Goal: Communication & Community: Ask a question

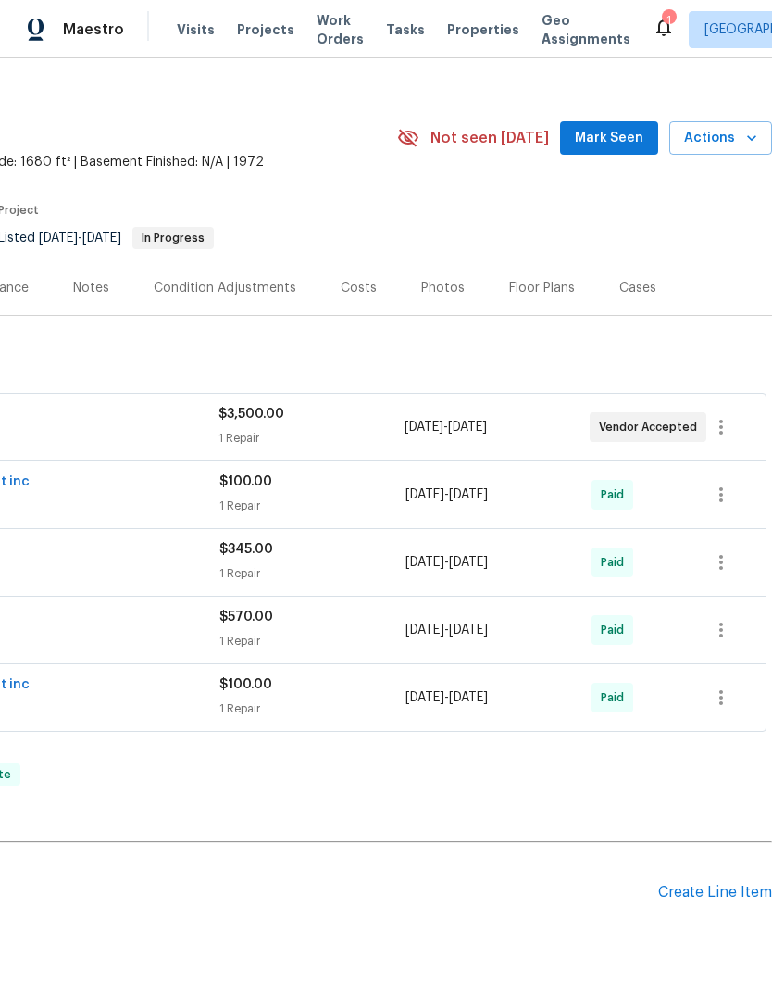
scroll to position [22, 274]
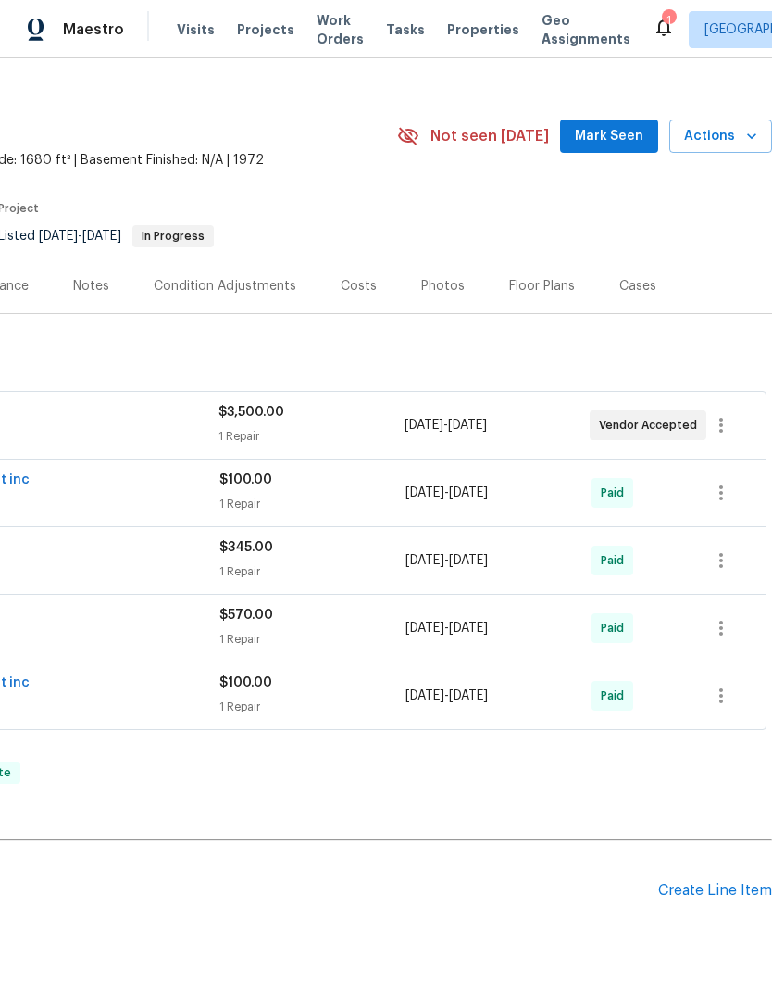
click at [747, 132] on icon "button" at bounding box center [752, 136] width 19 height 19
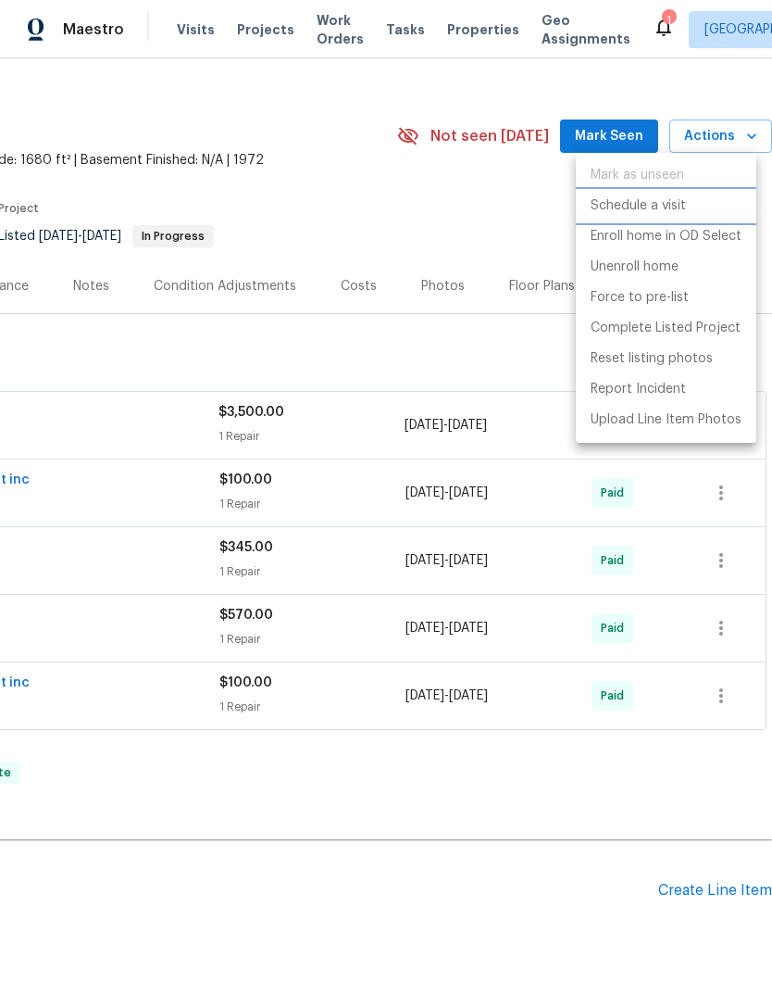
click at [680, 206] on p "Schedule a visit" at bounding box center [638, 205] width 95 height 19
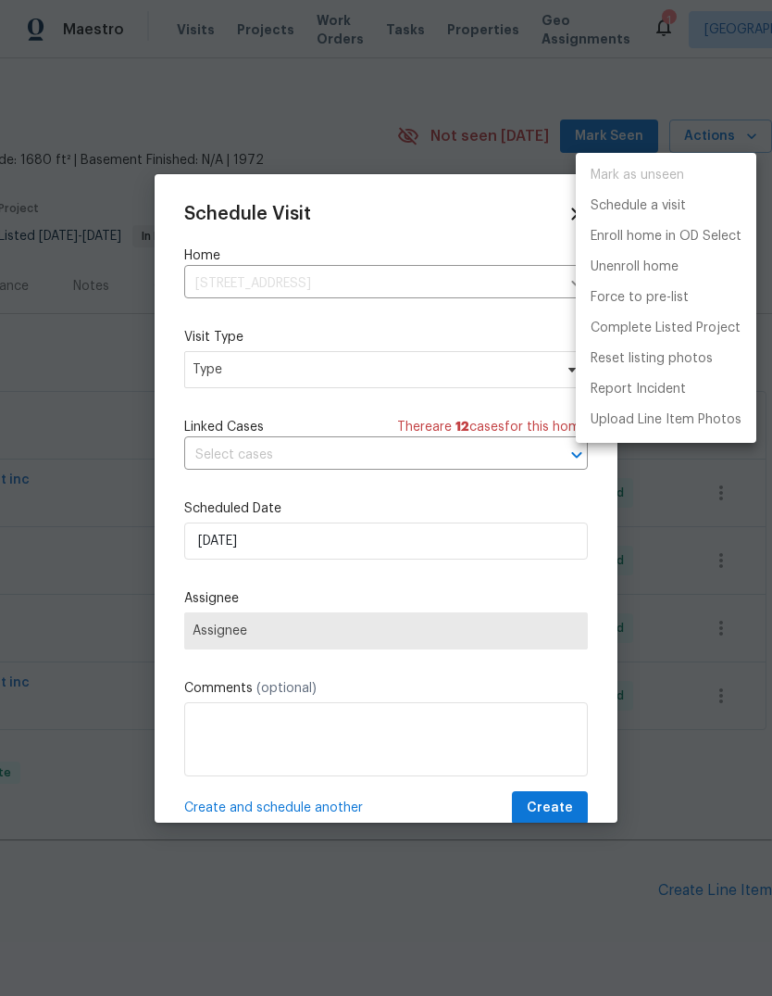
click at [232, 371] on div at bounding box center [386, 498] width 772 height 996
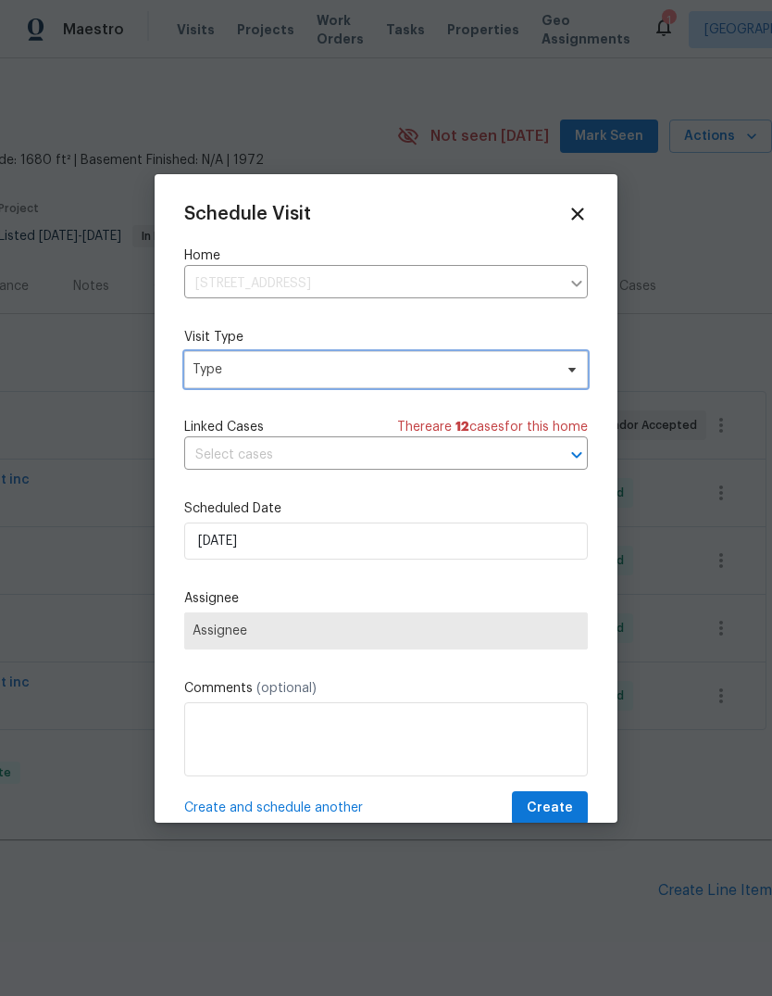
click at [263, 383] on span "Type" at bounding box center [386, 369] width 404 height 37
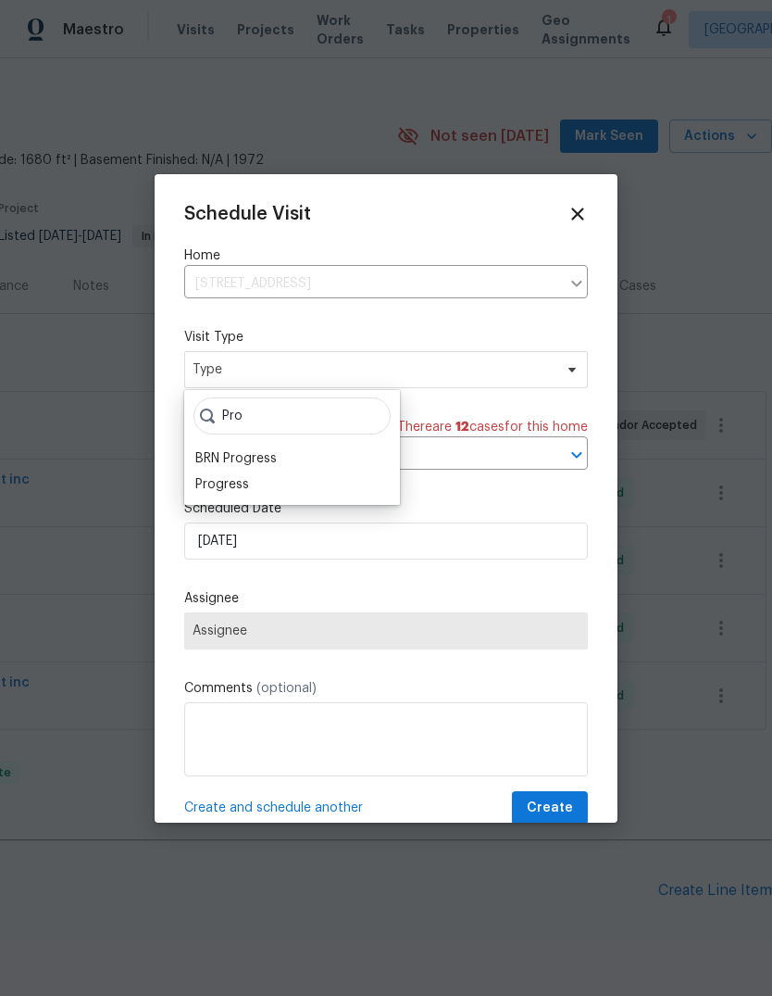
type input "Pro"
click at [221, 477] on div "Progress" at bounding box center [222, 484] width 54 height 19
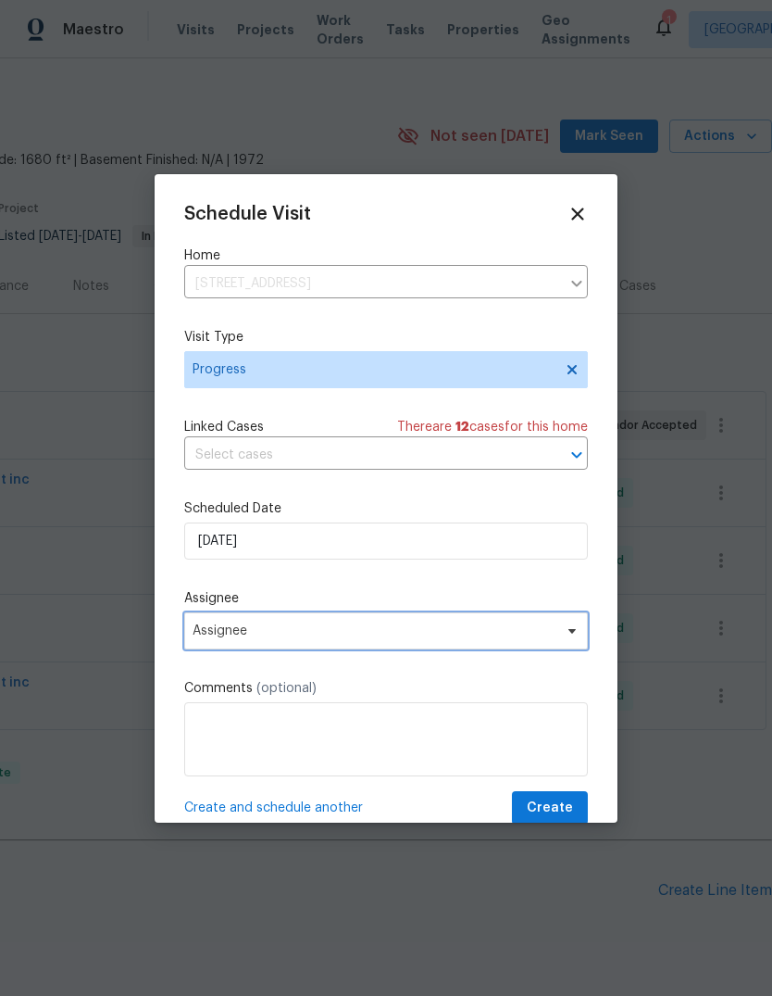
click at [227, 631] on span "Assignee" at bounding box center [374, 630] width 363 height 15
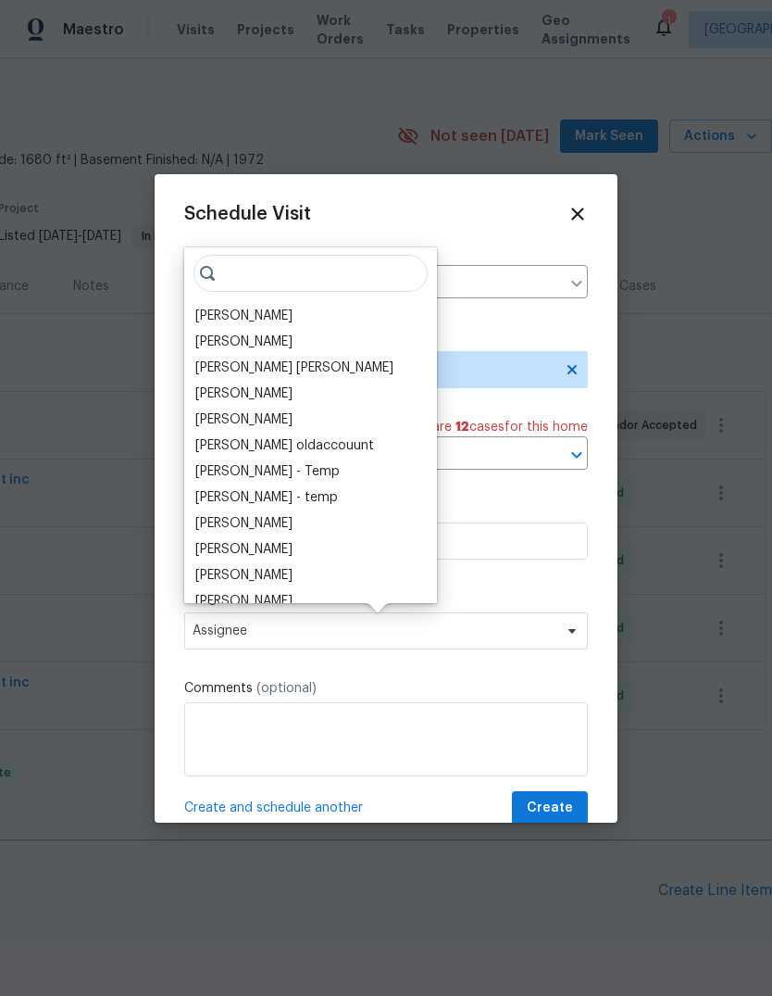
click at [226, 321] on div "[PERSON_NAME]" at bounding box center [243, 316] width 97 height 19
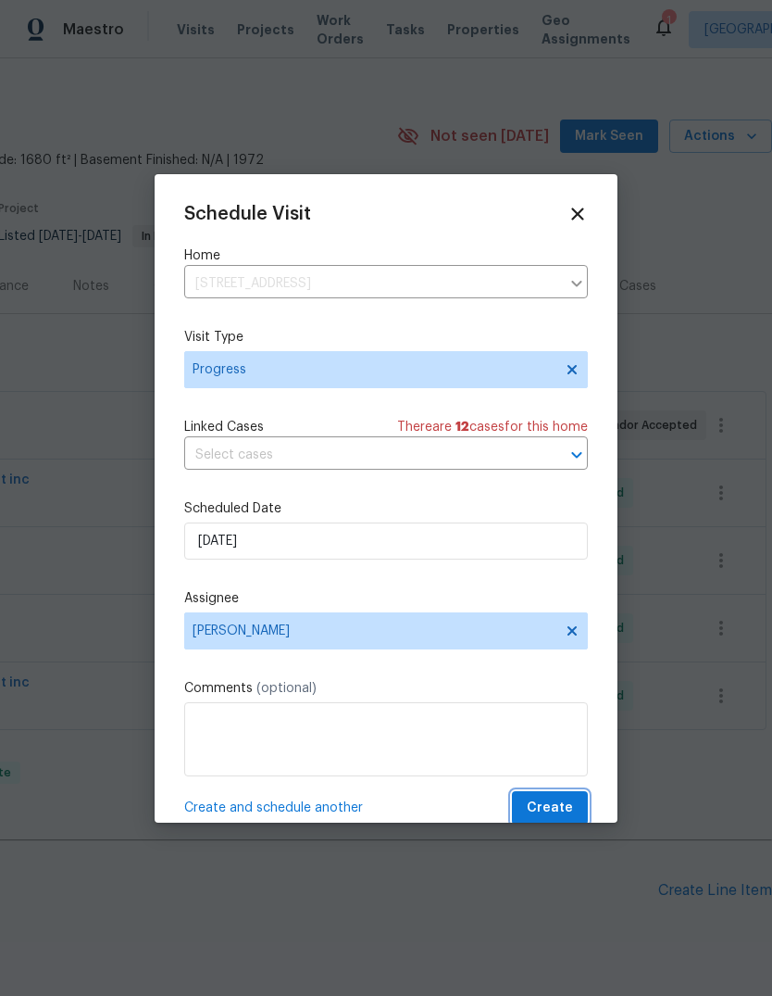
click at [557, 810] on span "Create" at bounding box center [550, 808] width 46 height 23
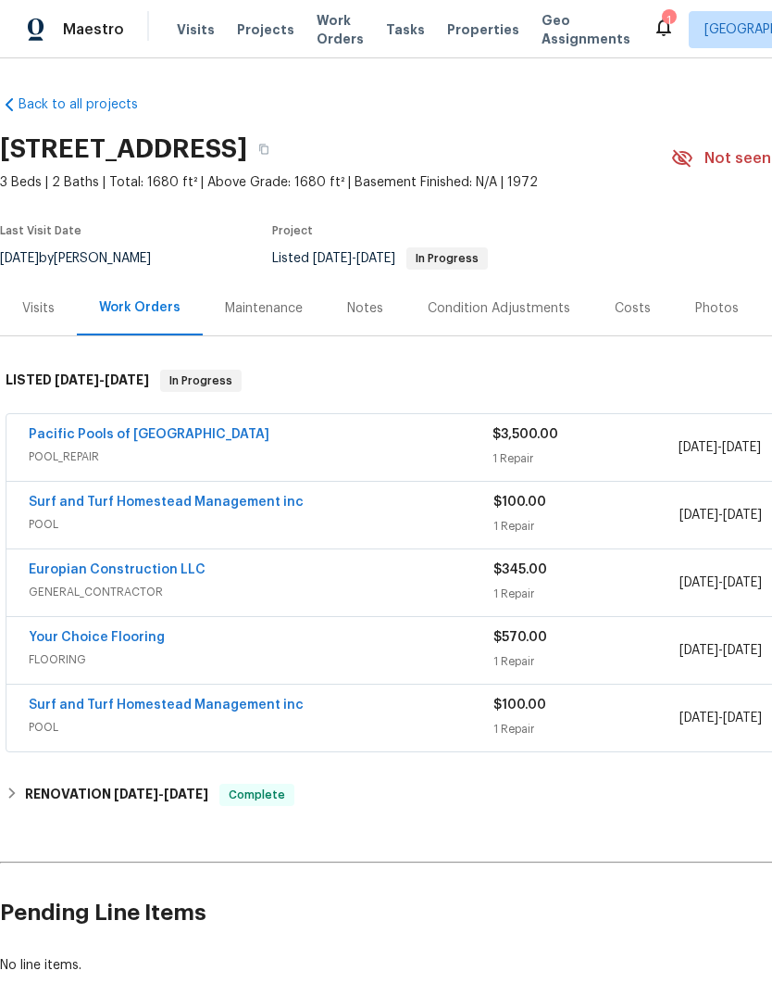
scroll to position [0, 0]
click at [156, 420] on div "Pacific Pools of Orlando POOL_REPAIR $3,500.00 1 Repair [DATE] - [DATE] Vendor …" at bounding box center [523, 447] width 1034 height 67
click at [149, 439] on link "Pacific Pools of [GEOGRAPHIC_DATA]" at bounding box center [149, 434] width 241 height 13
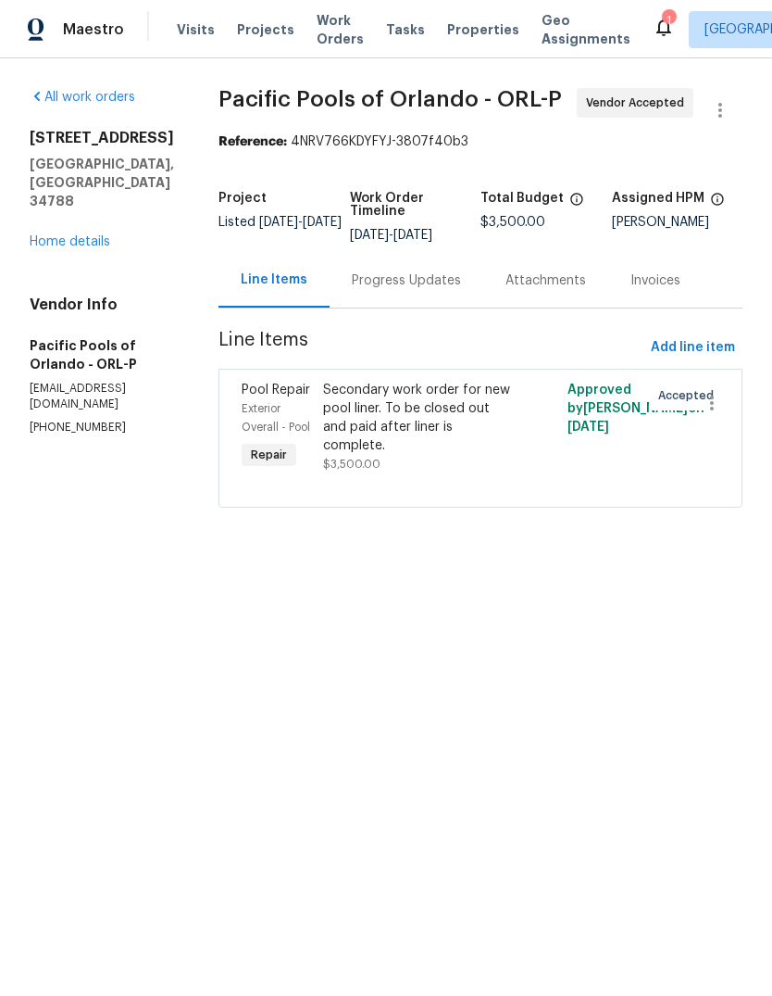
click at [354, 426] on div "Secondary work order for new pool liner. To be closed out and paid after liner …" at bounding box center [419, 418] width 193 height 74
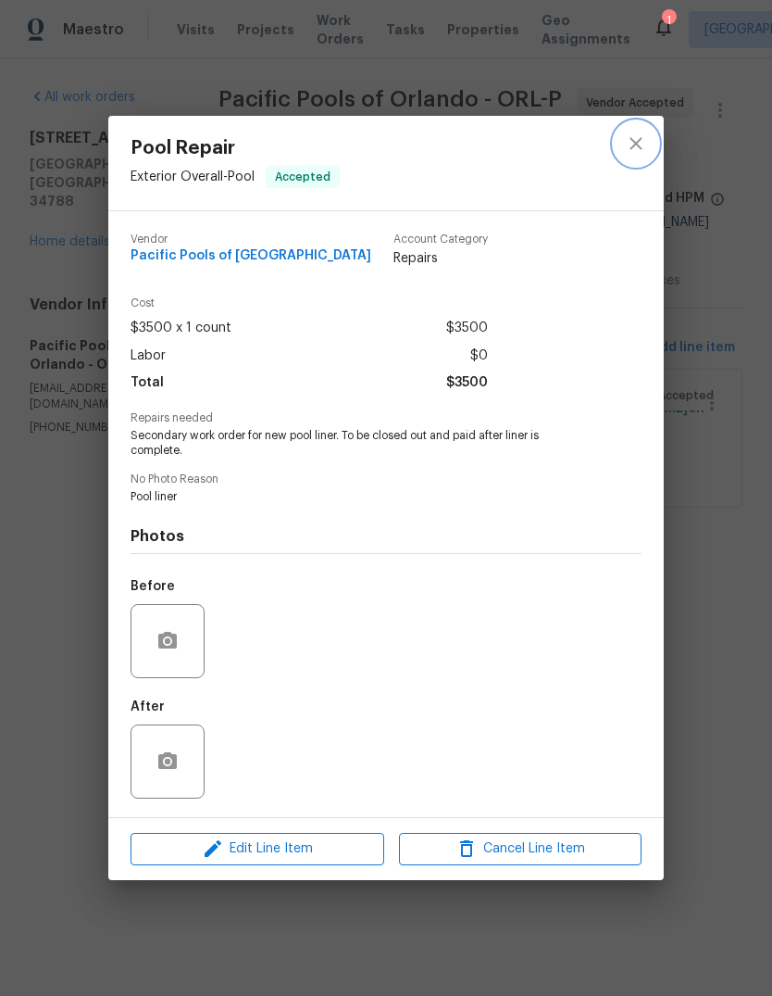
click at [651, 138] on button "close" at bounding box center [636, 143] width 44 height 44
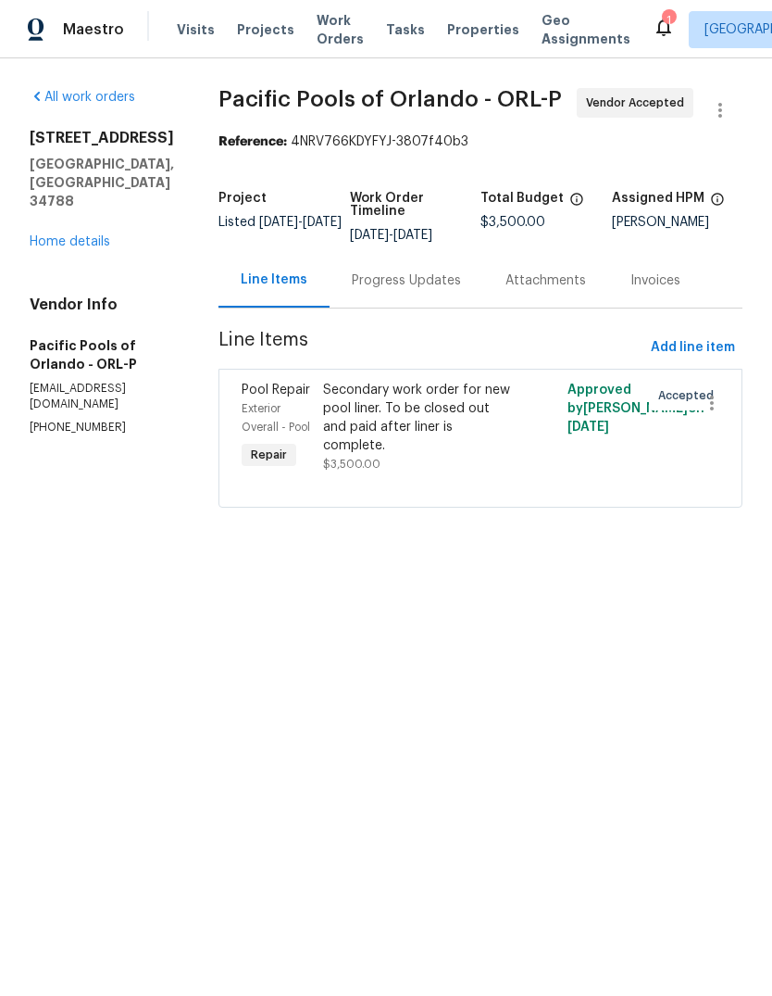
click at [442, 280] on div "Progress Updates" at bounding box center [406, 280] width 109 height 19
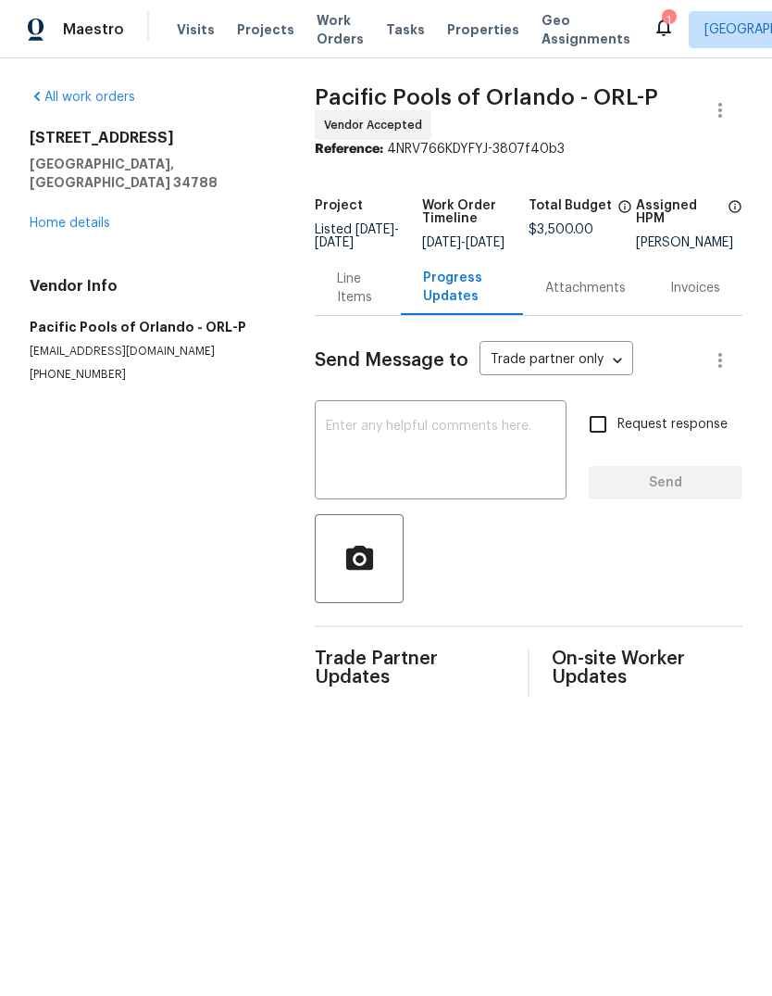
click at [456, 463] on textarea at bounding box center [441, 452] width 230 height 65
click at [212, 602] on section "All work orders [STREET_ADDRESS][PERSON_NAME] Home details Vendor Info Pacific …" at bounding box center [150, 392] width 241 height 609
click at [472, 453] on textarea at bounding box center [441, 452] width 230 height 65
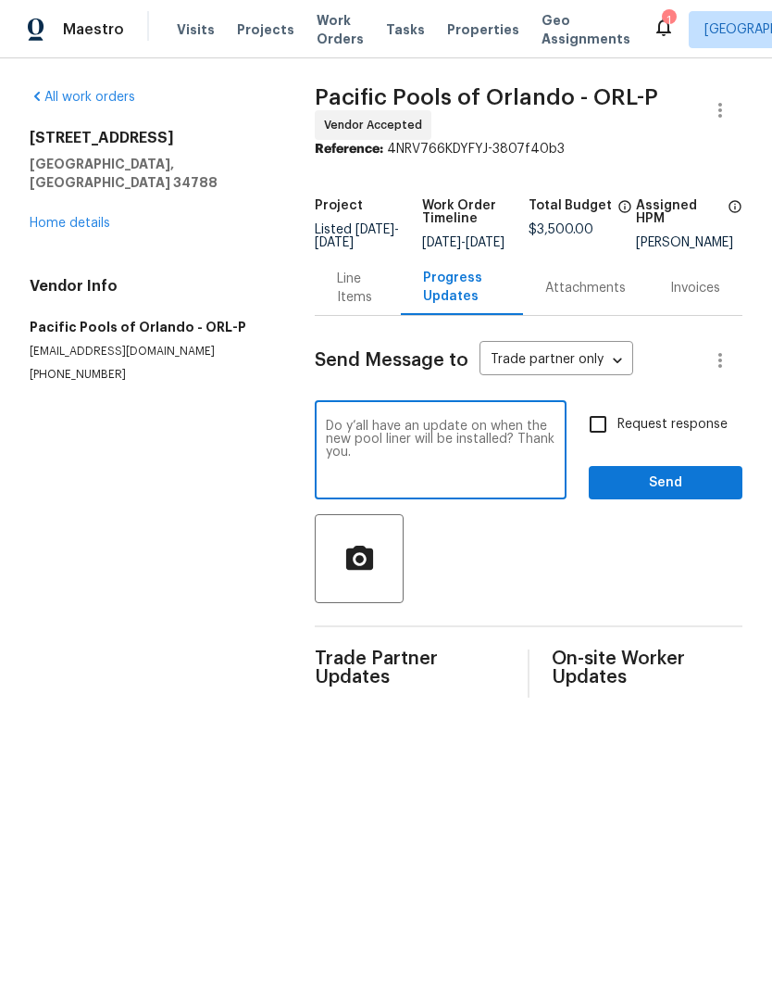
type textarea "Do y’all have an update on when the new pool liner will be installed? Thank you."
click at [730, 500] on button "Send" at bounding box center [666, 483] width 154 height 34
